Goal: Information Seeking & Learning: Learn about a topic

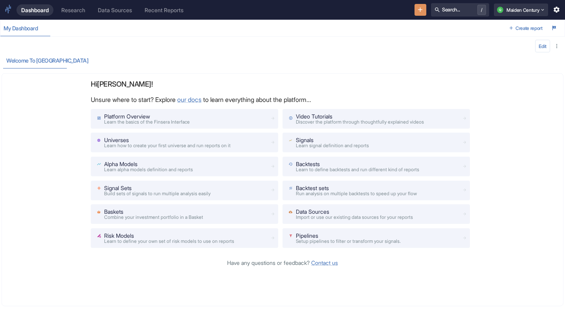
click at [73, 7] on div "Research" at bounding box center [73, 10] width 24 height 7
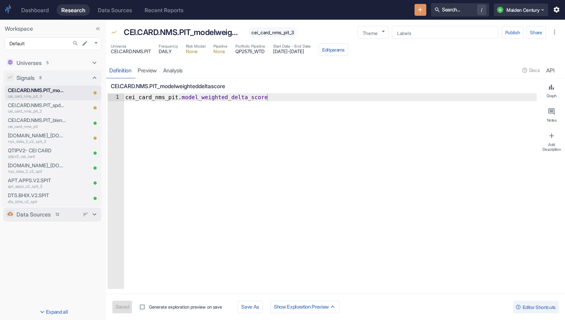
click at [50, 213] on p "Data Sources" at bounding box center [34, 214] width 34 height 8
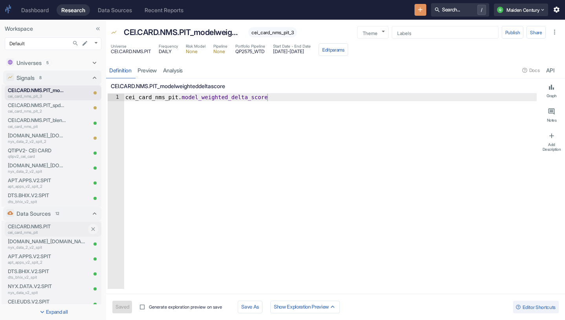
type textarea "x"
click at [45, 232] on p "cei_card_nms_pit" at bounding box center [47, 232] width 79 height 6
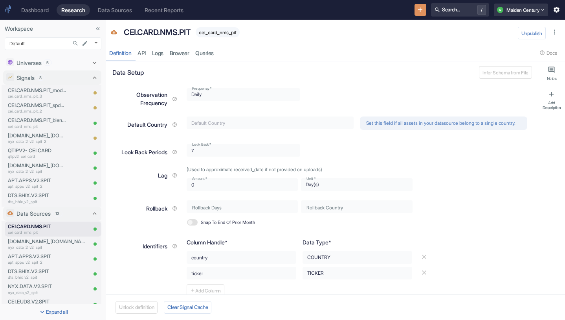
type textarea "x"
click at [180, 53] on link "Browser" at bounding box center [180, 53] width 26 height 16
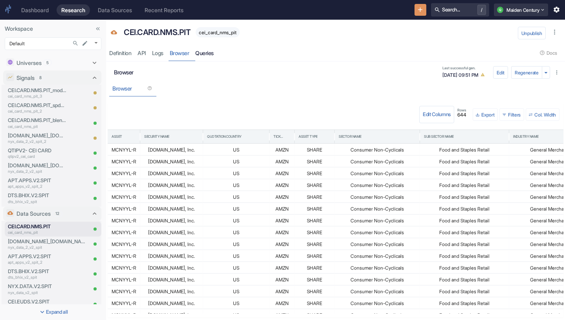
click at [206, 50] on link "Queries" at bounding box center [204, 53] width 25 height 16
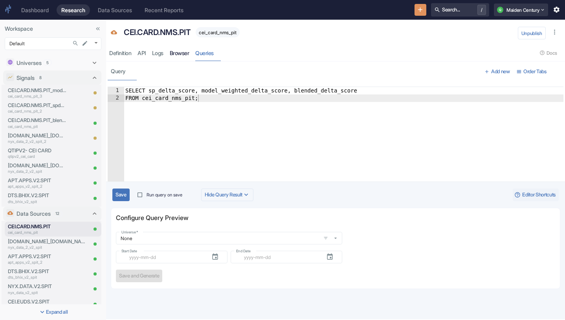
click at [183, 52] on link "Browser" at bounding box center [180, 53] width 26 height 16
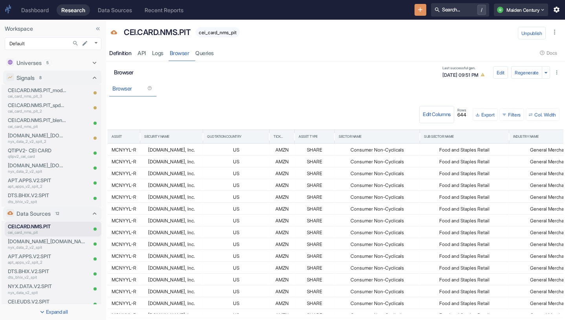
click at [122, 45] on link "Definition" at bounding box center [120, 53] width 28 height 16
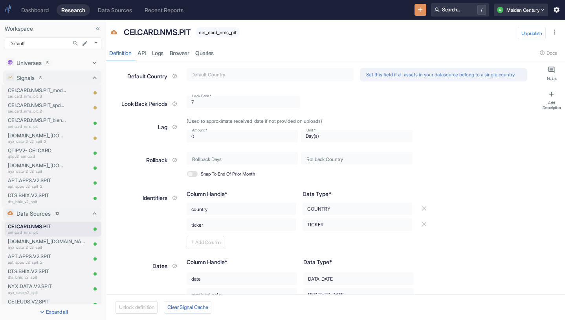
scroll to position [53, 0]
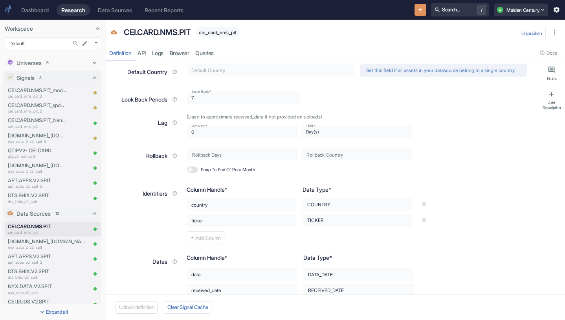
click at [214, 244] on div "Add Column" at bounding box center [315, 237] width 256 height 14
click at [196, 243] on div "Add Column" at bounding box center [315, 237] width 256 height 14
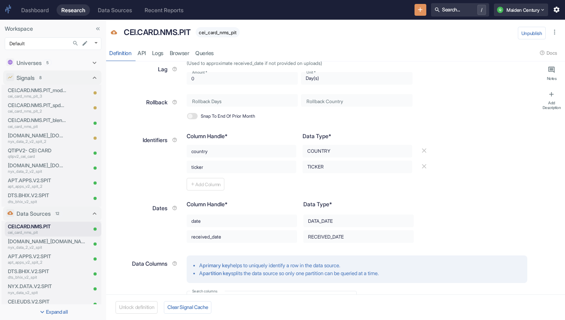
scroll to position [100, 0]
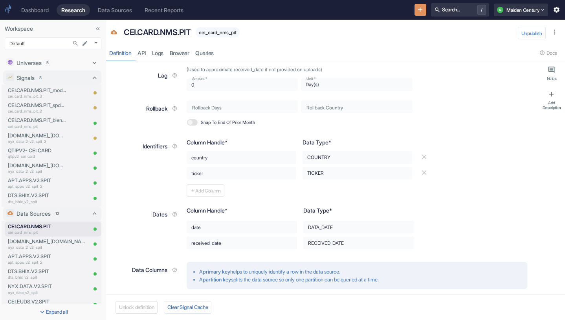
type textarea "x"
